Goal: Information Seeking & Learning: Learn about a topic

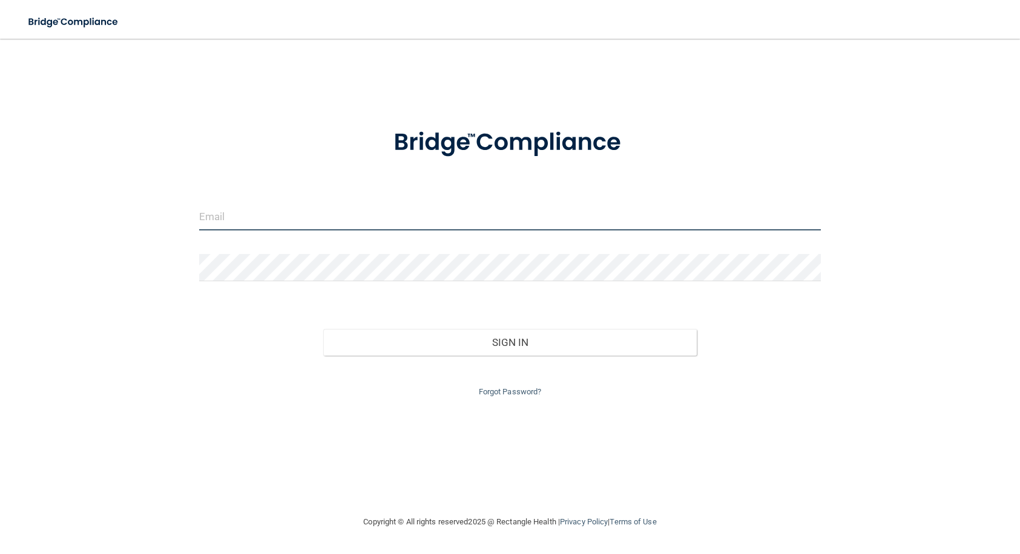
click at [339, 215] on input "email" at bounding box center [510, 216] width 622 height 27
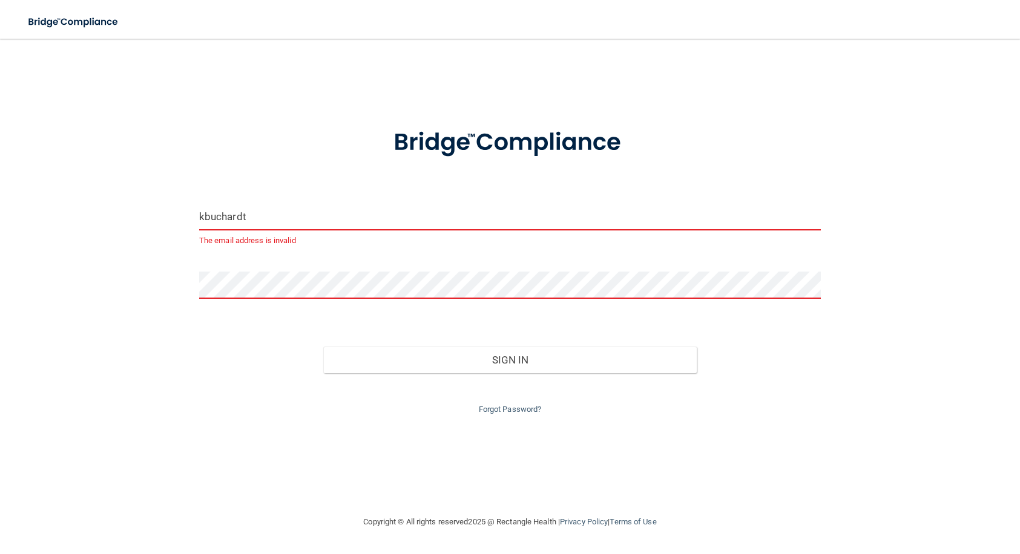
click at [339, 215] on input "kbuchardt" at bounding box center [510, 216] width 622 height 27
type input "[EMAIL_ADDRESS][DOMAIN_NAME]"
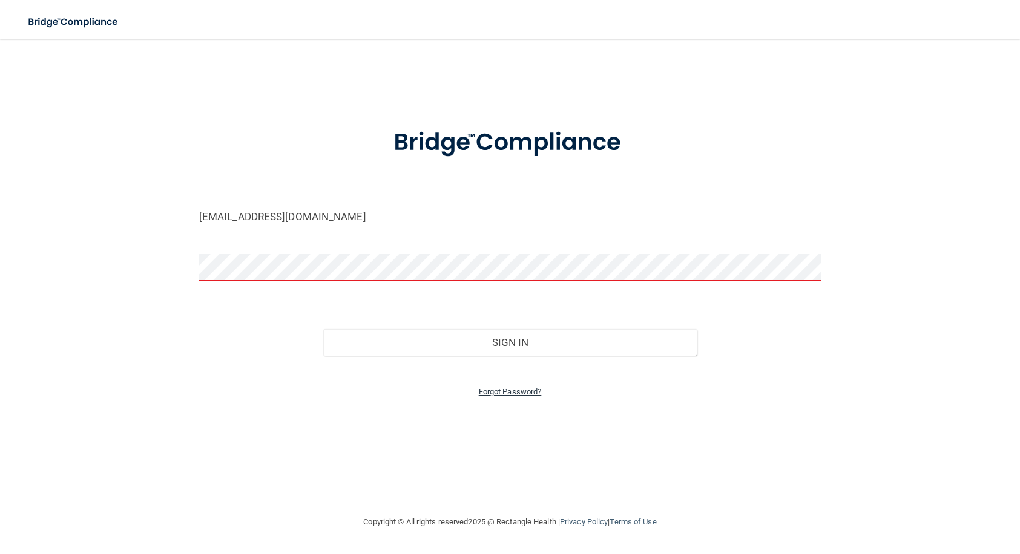
click at [499, 393] on link "Forgot Password?" at bounding box center [510, 391] width 63 height 9
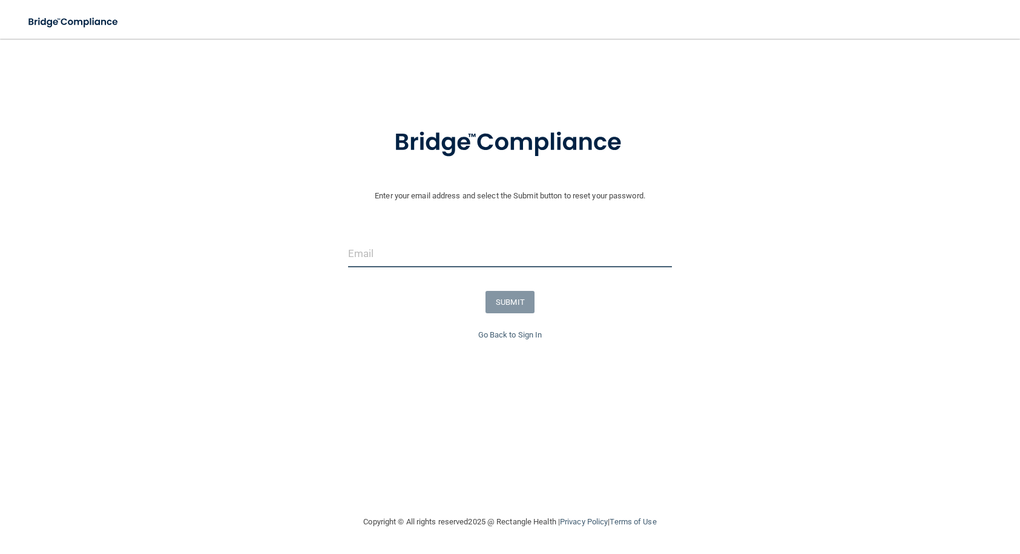
click at [427, 264] on input "email" at bounding box center [510, 253] width 324 height 27
type input "[EMAIL_ADDRESS][DOMAIN_NAME]"
click at [518, 310] on button "SUBMIT" at bounding box center [509, 302] width 49 height 22
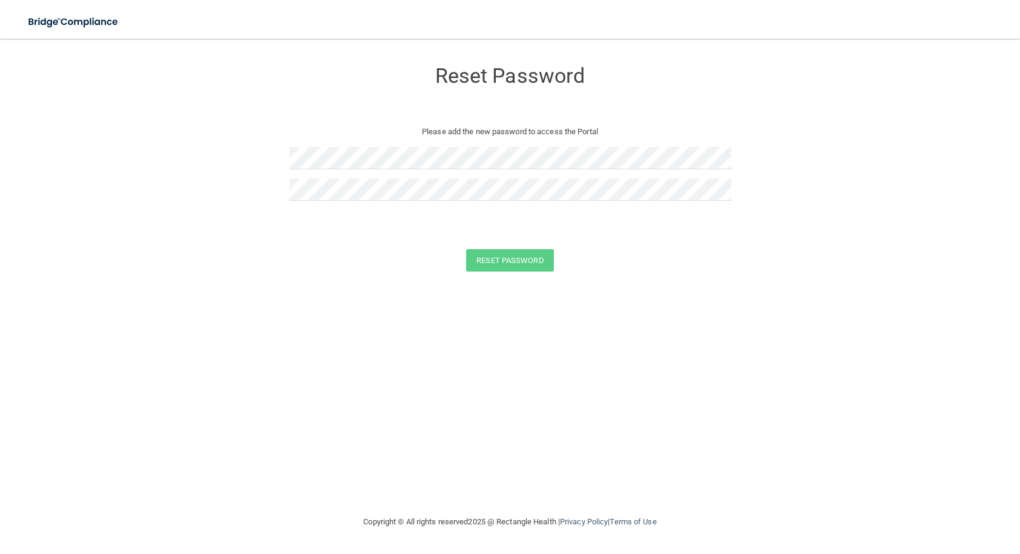
click at [395, 202] on div at bounding box center [510, 194] width 442 height 31
click at [525, 266] on button "Reset Password" at bounding box center [509, 260] width 87 height 22
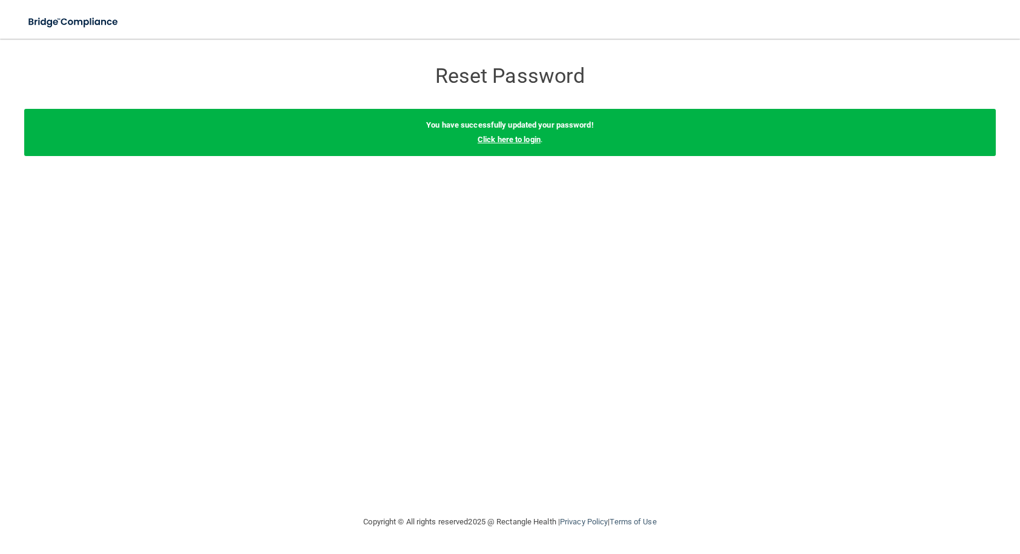
click at [537, 141] on link "Click here to login" at bounding box center [508, 139] width 63 height 9
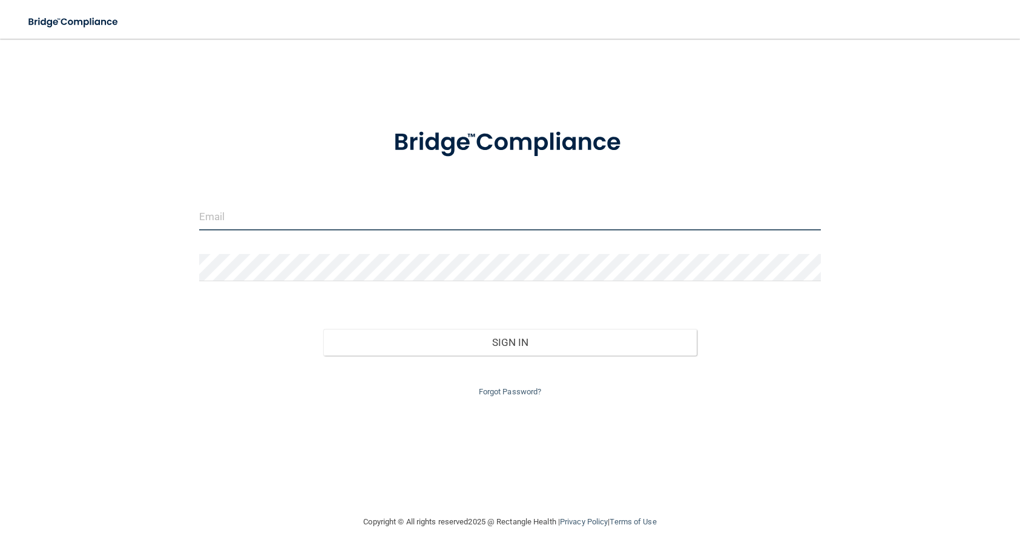
type input "[EMAIL_ADDRESS][DOMAIN_NAME]"
click at [387, 217] on input "[EMAIL_ADDRESS][DOMAIN_NAME]" at bounding box center [510, 216] width 622 height 27
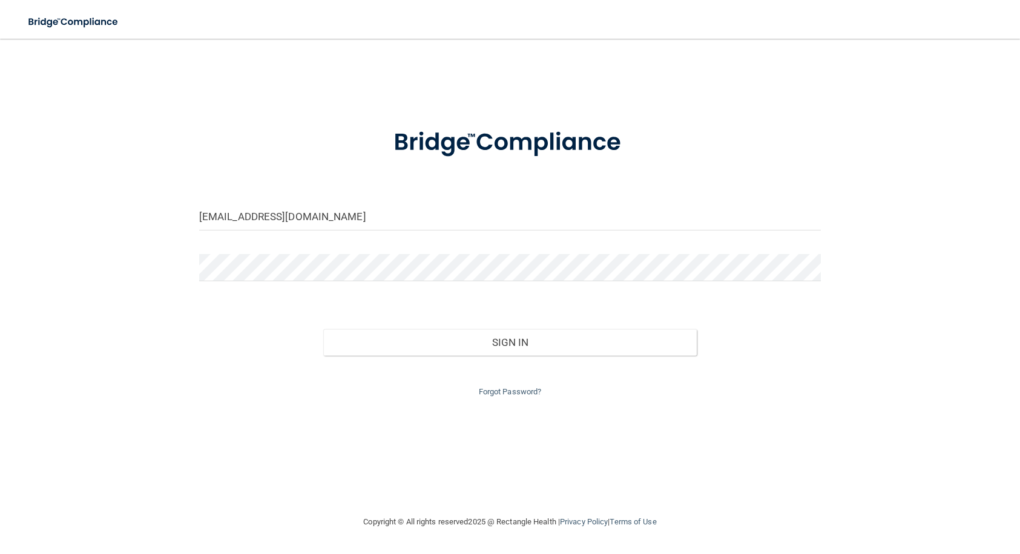
click at [490, 238] on div "[EMAIL_ADDRESS][DOMAIN_NAME]" at bounding box center [510, 221] width 640 height 36
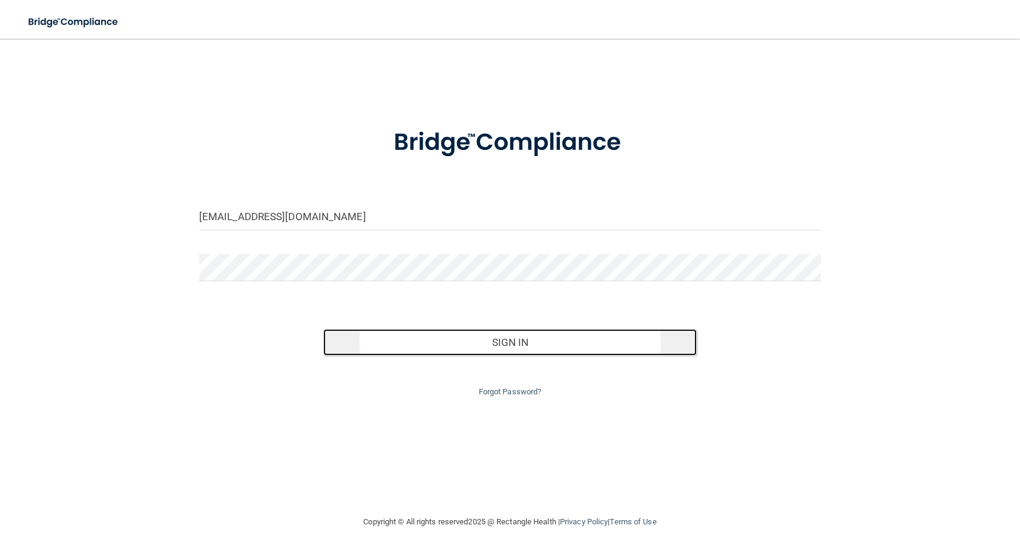
click at [520, 333] on button "Sign In" at bounding box center [509, 342] width 373 height 27
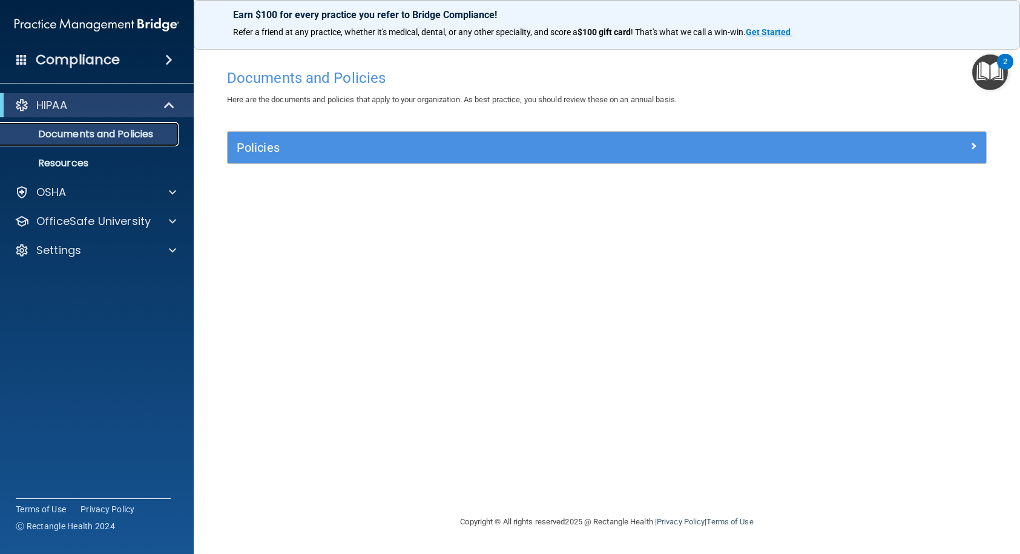
click at [138, 136] on p "Documents and Policies" at bounding box center [90, 134] width 165 height 12
click at [110, 158] on p "Resources" at bounding box center [90, 163] width 165 height 12
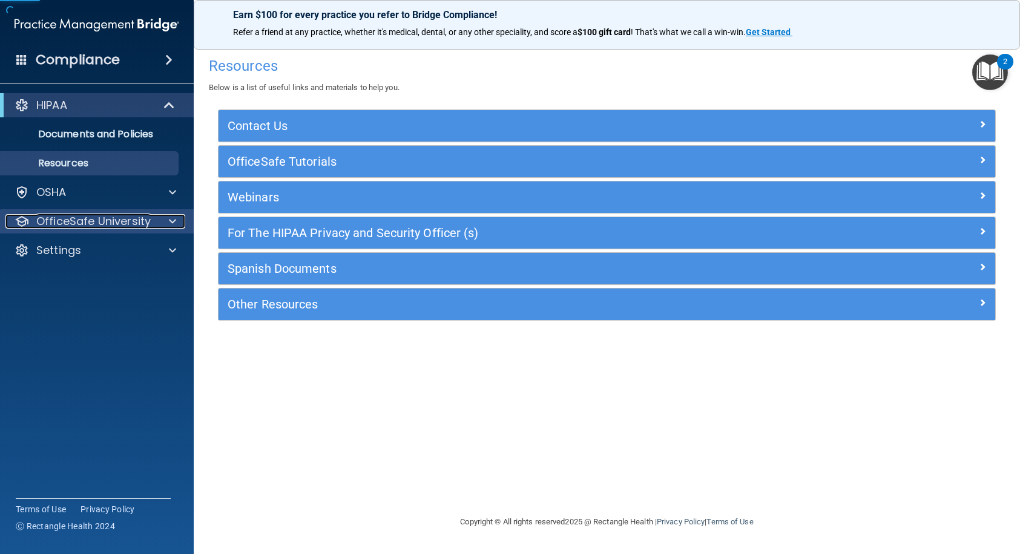
click at [144, 223] on p "OfficeSafe University" at bounding box center [93, 221] width 114 height 15
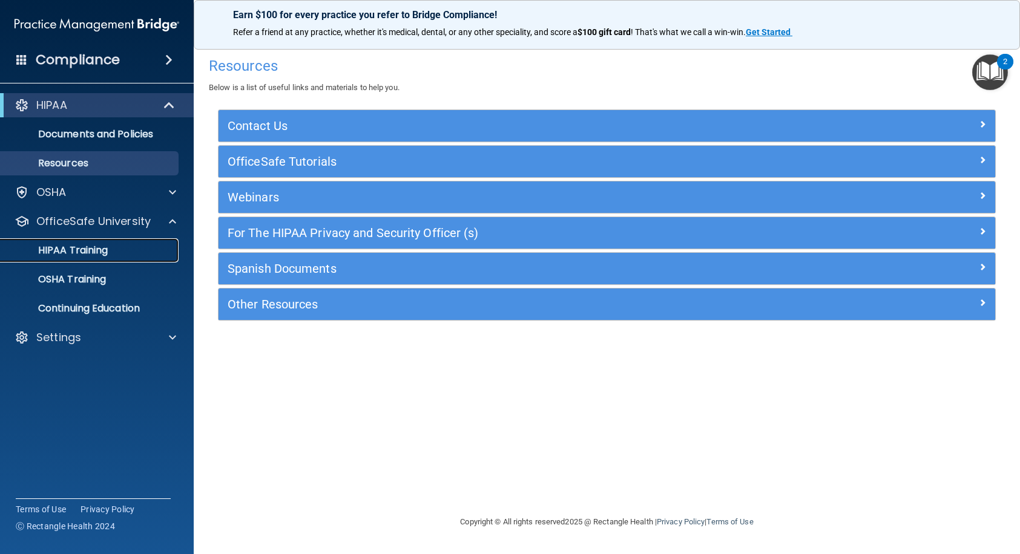
click at [111, 253] on div "HIPAA Training" at bounding box center [90, 250] width 165 height 12
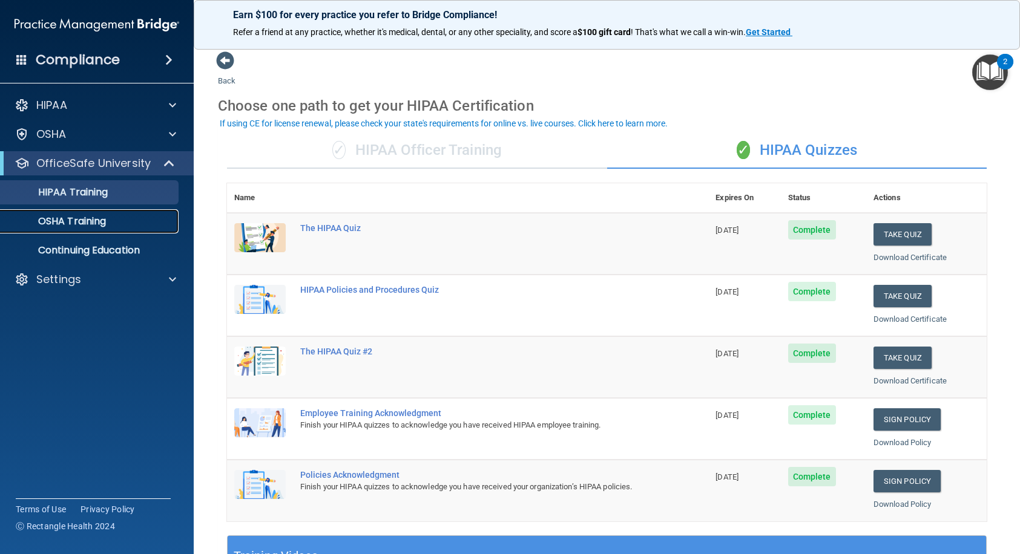
click at [79, 221] on p "OSHA Training" at bounding box center [57, 221] width 98 height 12
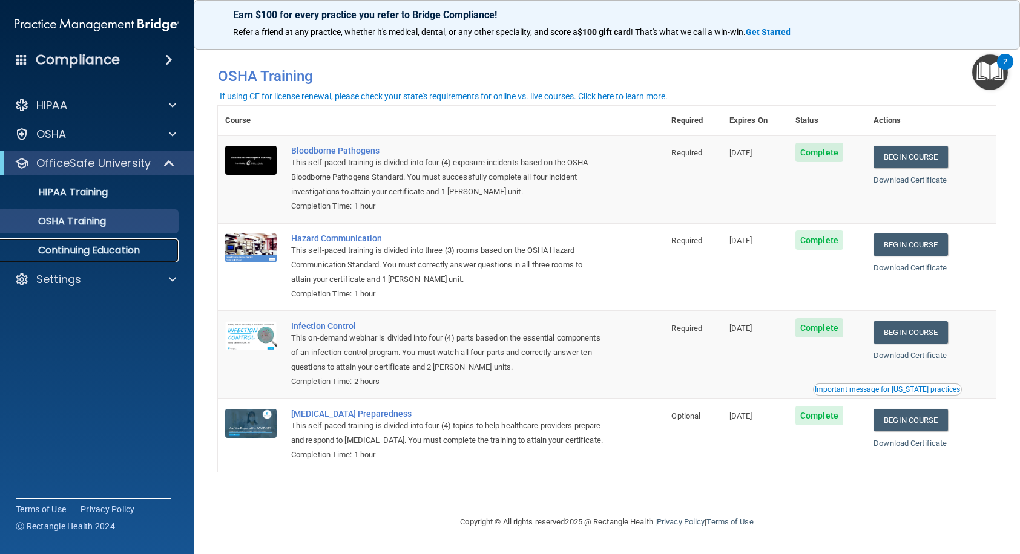
click at [100, 245] on p "Continuing Education" at bounding box center [90, 250] width 165 height 12
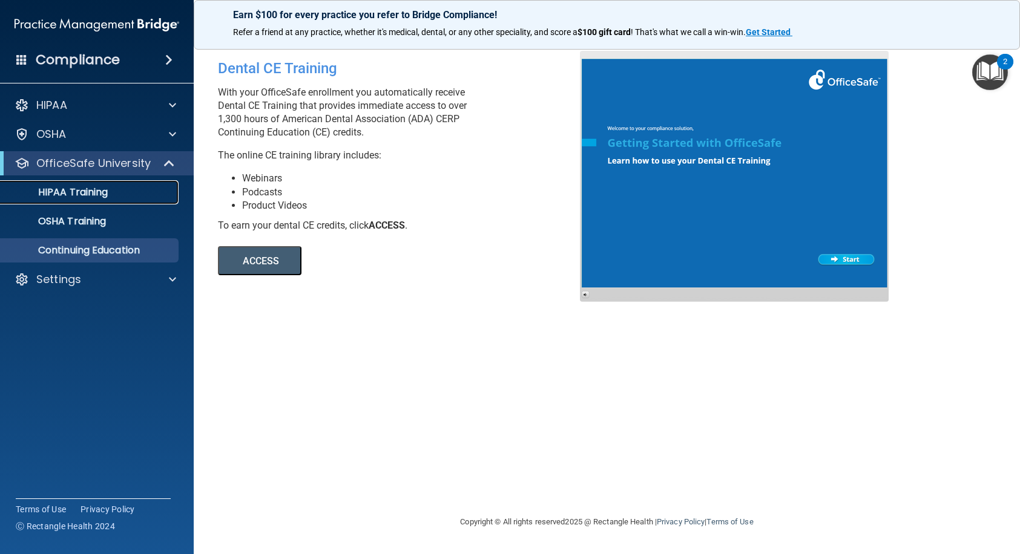
click at [115, 194] on div "HIPAA Training" at bounding box center [90, 192] width 165 height 12
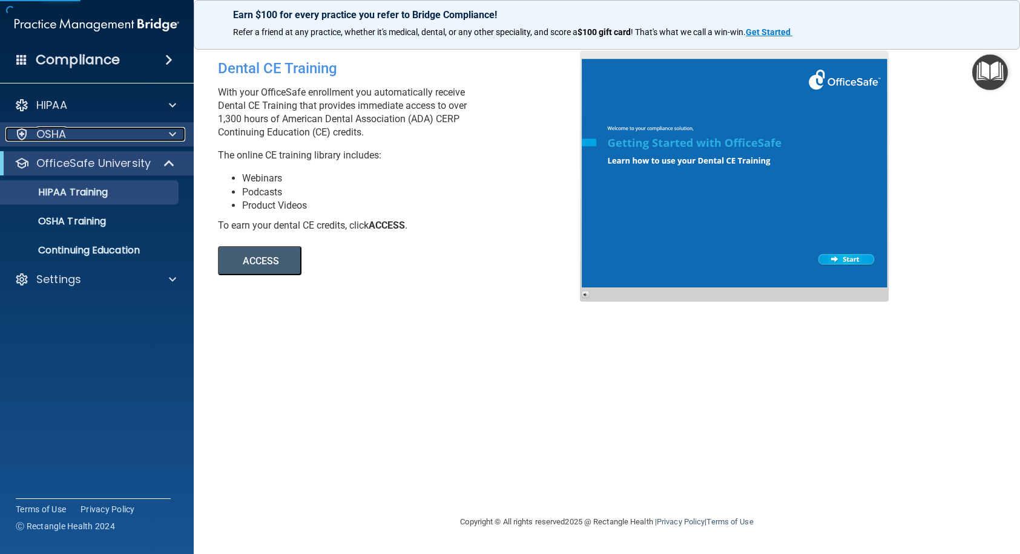
click at [130, 132] on div "OSHA" at bounding box center [80, 134] width 150 height 15
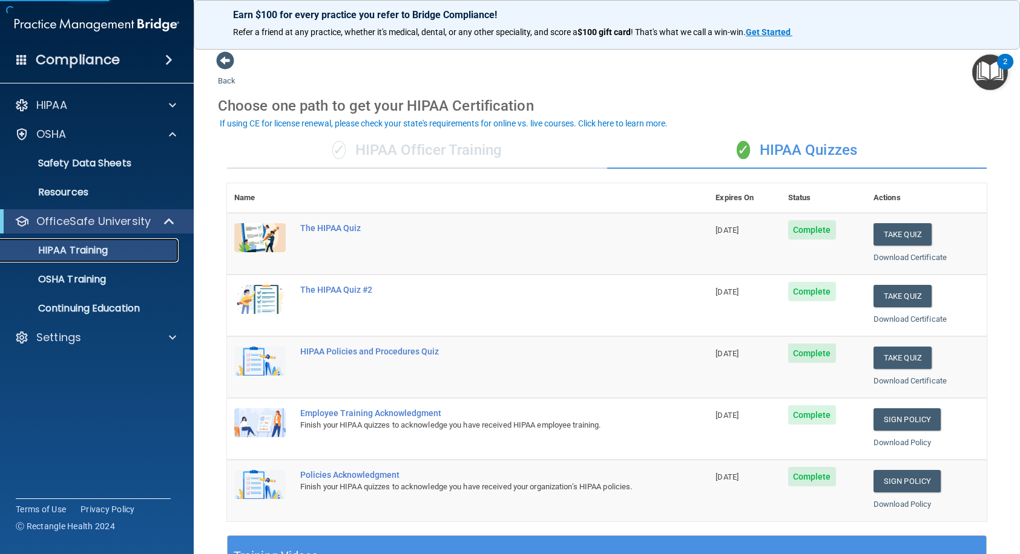
click at [102, 251] on p "HIPAA Training" at bounding box center [58, 250] width 100 height 12
click at [413, 147] on div "✓ HIPAA Officer Training" at bounding box center [417, 151] width 380 height 36
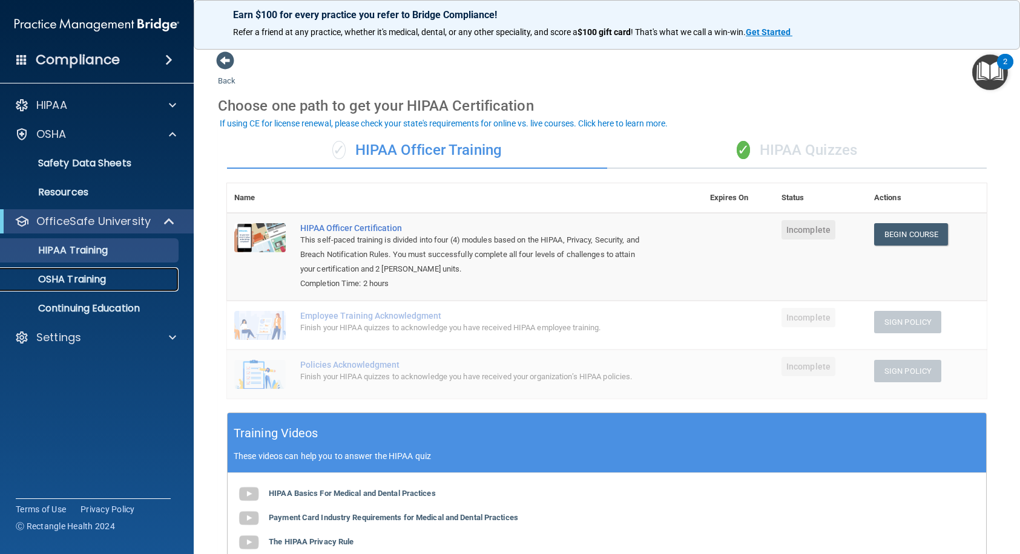
click at [53, 274] on p "OSHA Training" at bounding box center [57, 280] width 98 height 12
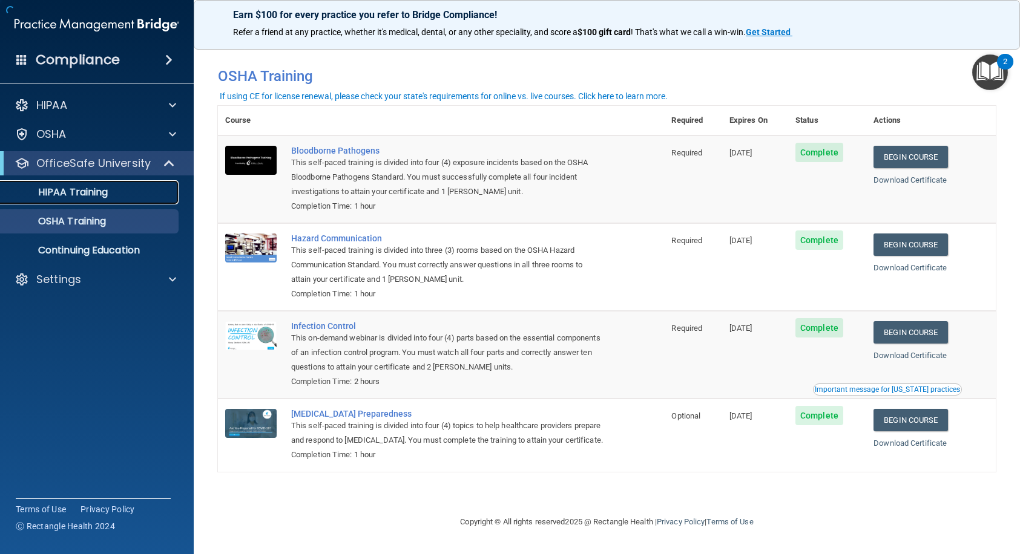
click at [74, 193] on p "HIPAA Training" at bounding box center [58, 192] width 100 height 12
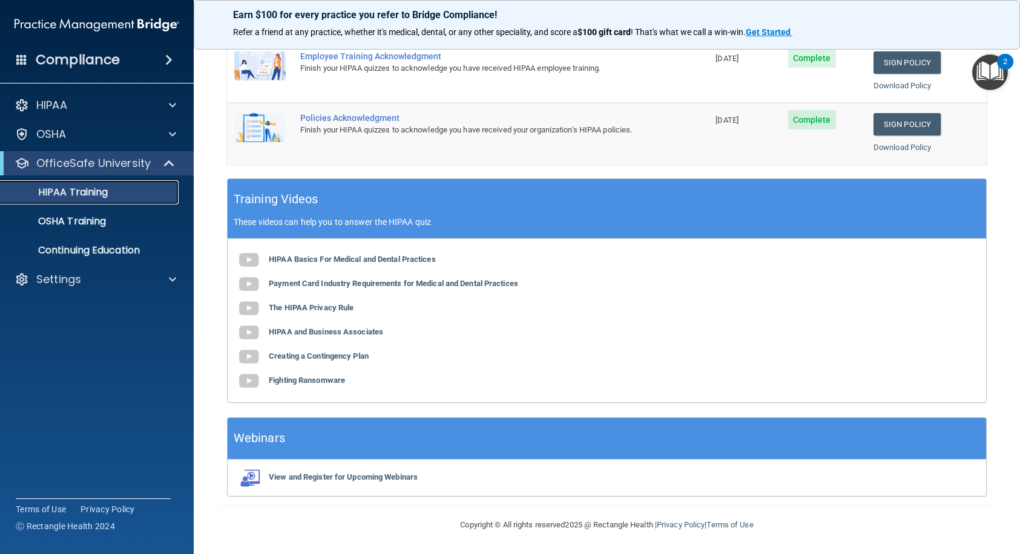
scroll to position [54, 0]
